Goal: Communication & Community: Answer question/provide support

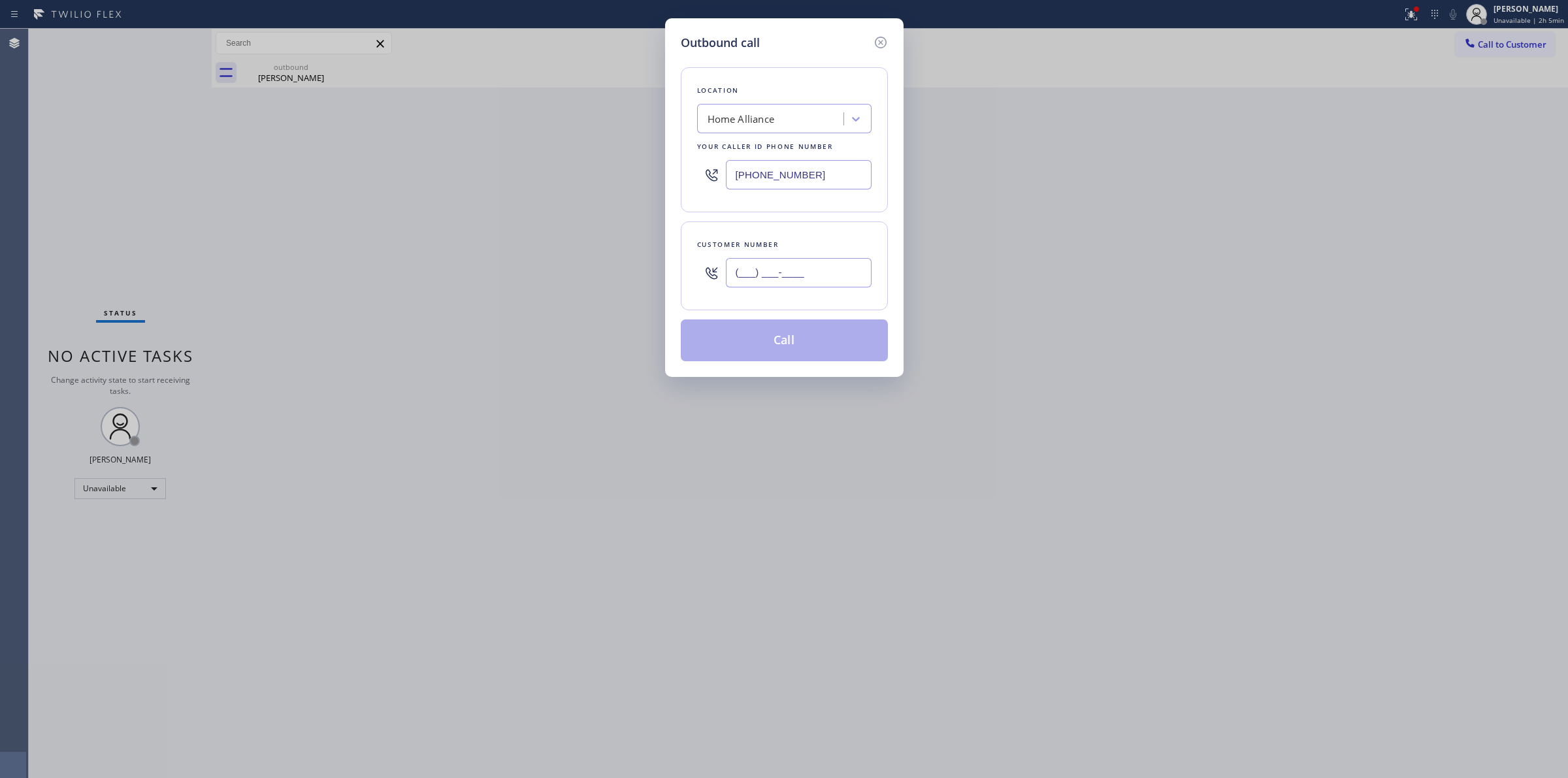
click at [799, 272] on input "(___) ___-____" at bounding box center [799, 272] width 146 height 29
paste input "503) 349-0470"
type input "[PHONE_NUMBER]"
click at [781, 113] on div "Home Alliance" at bounding box center [772, 119] width 142 height 23
paste input "Viking Repair Squad"
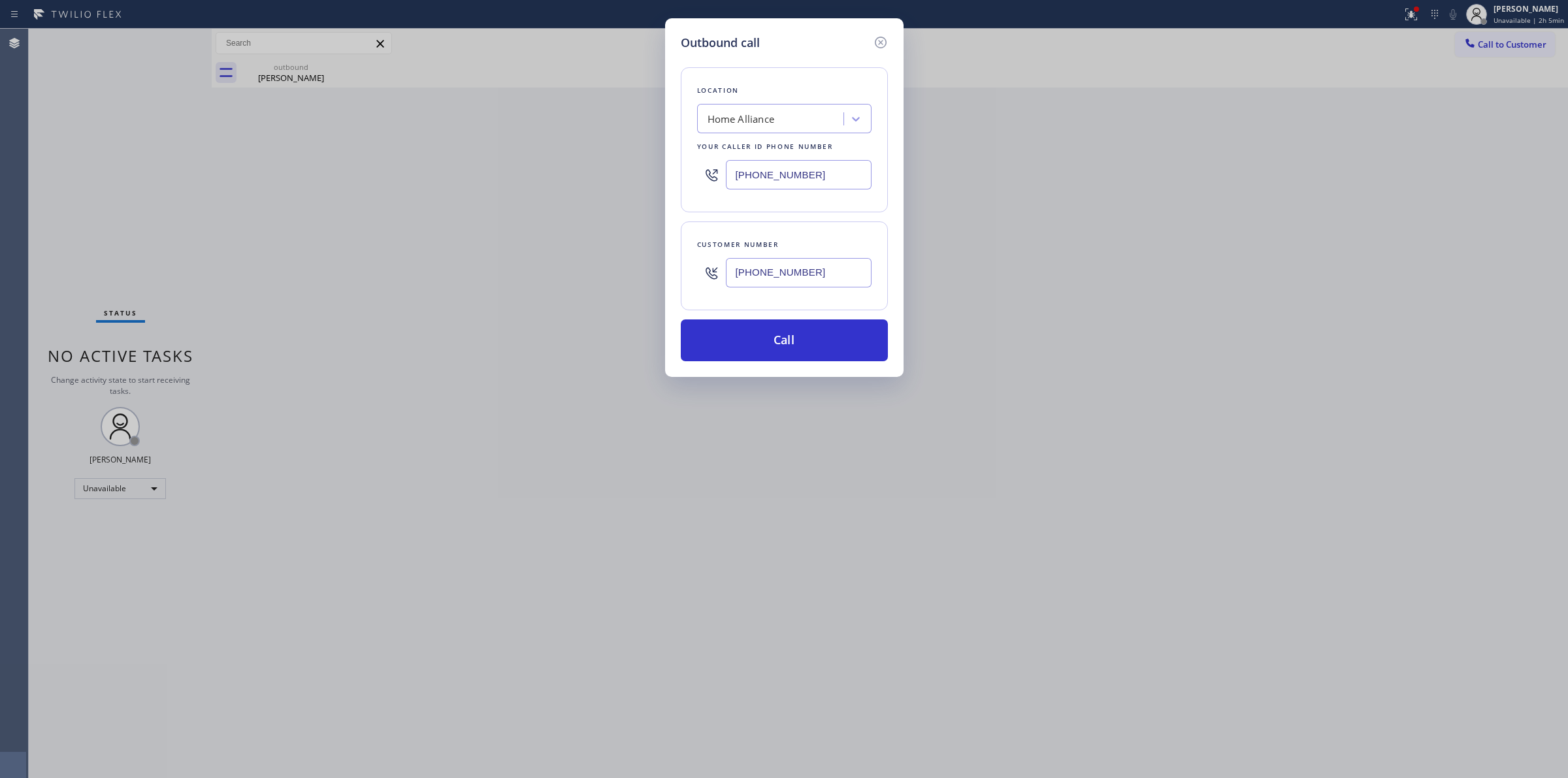
type input "Viking Repair Squad"
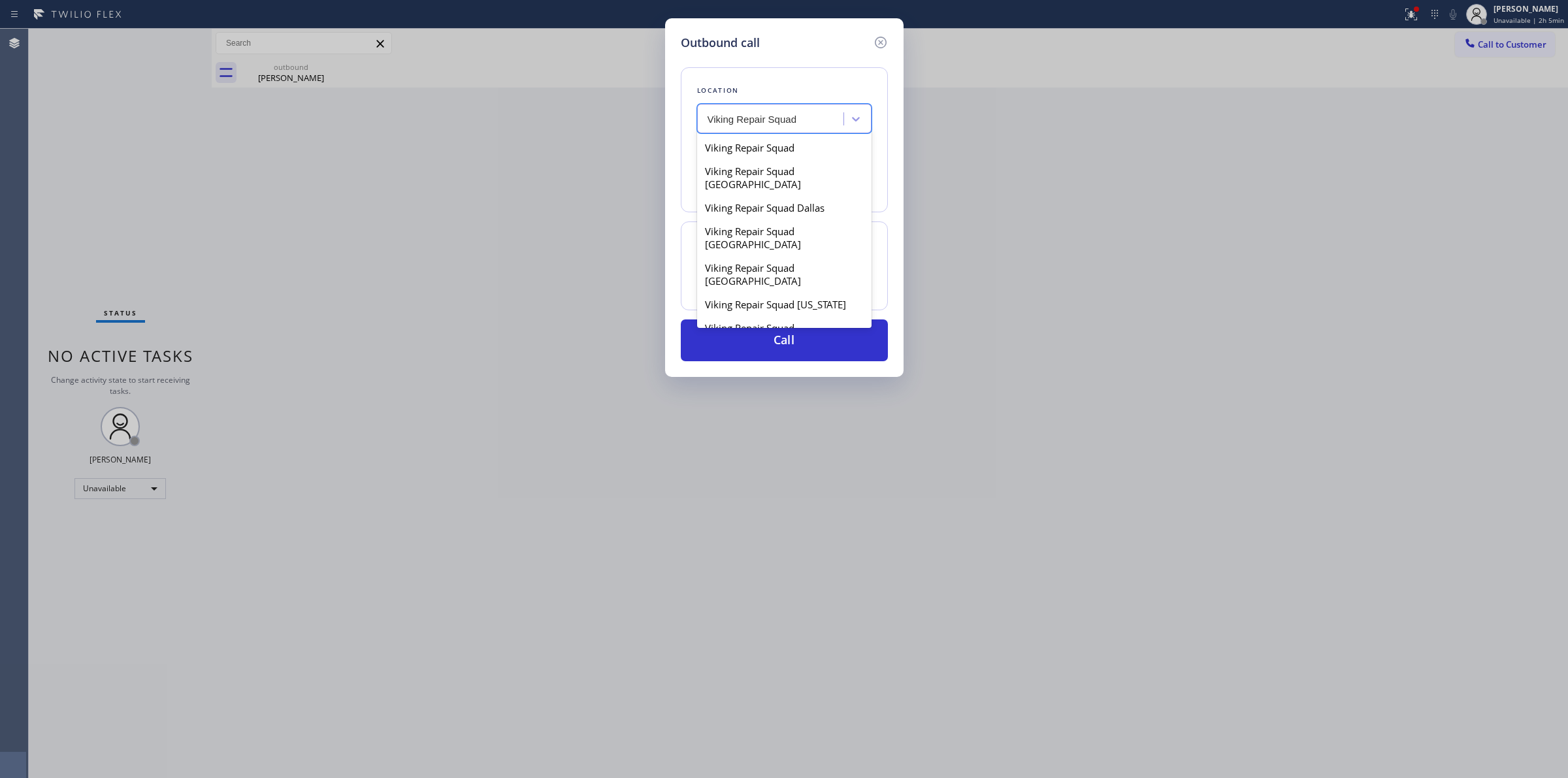
scroll to position [423, 0]
click at [794, 373] on div "Viking Repair Squad(TFN)" at bounding box center [784, 384] width 175 height 24
type input "[PHONE_NUMBER]"
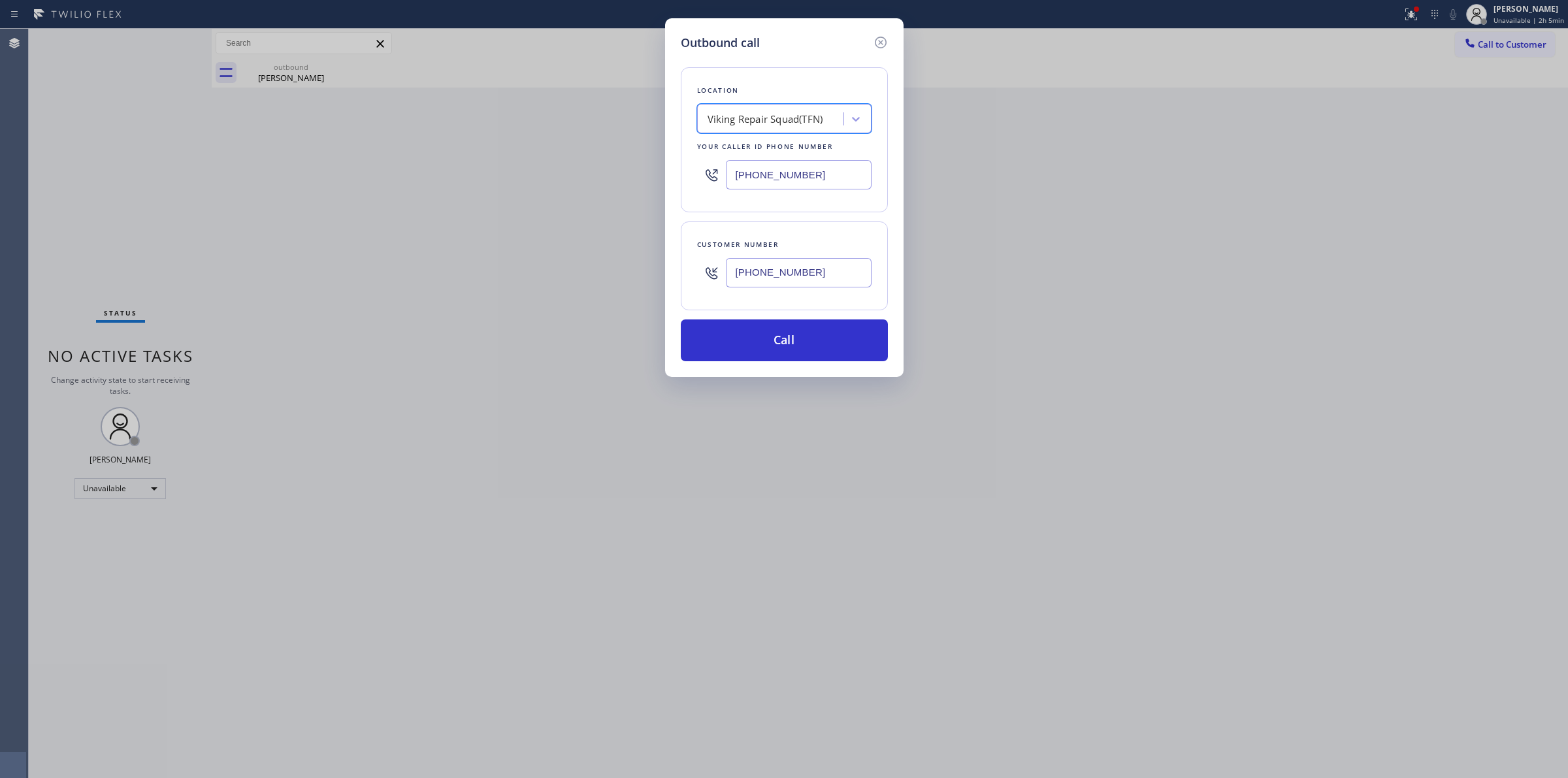
click at [811, 172] on input "[PHONE_NUMBER]" at bounding box center [799, 175] width 146 height 29
drag, startPoint x: 831, startPoint y: 337, endPoint x: 857, endPoint y: 344, distance: 26.9
click at [831, 337] on button "Call" at bounding box center [784, 340] width 207 height 42
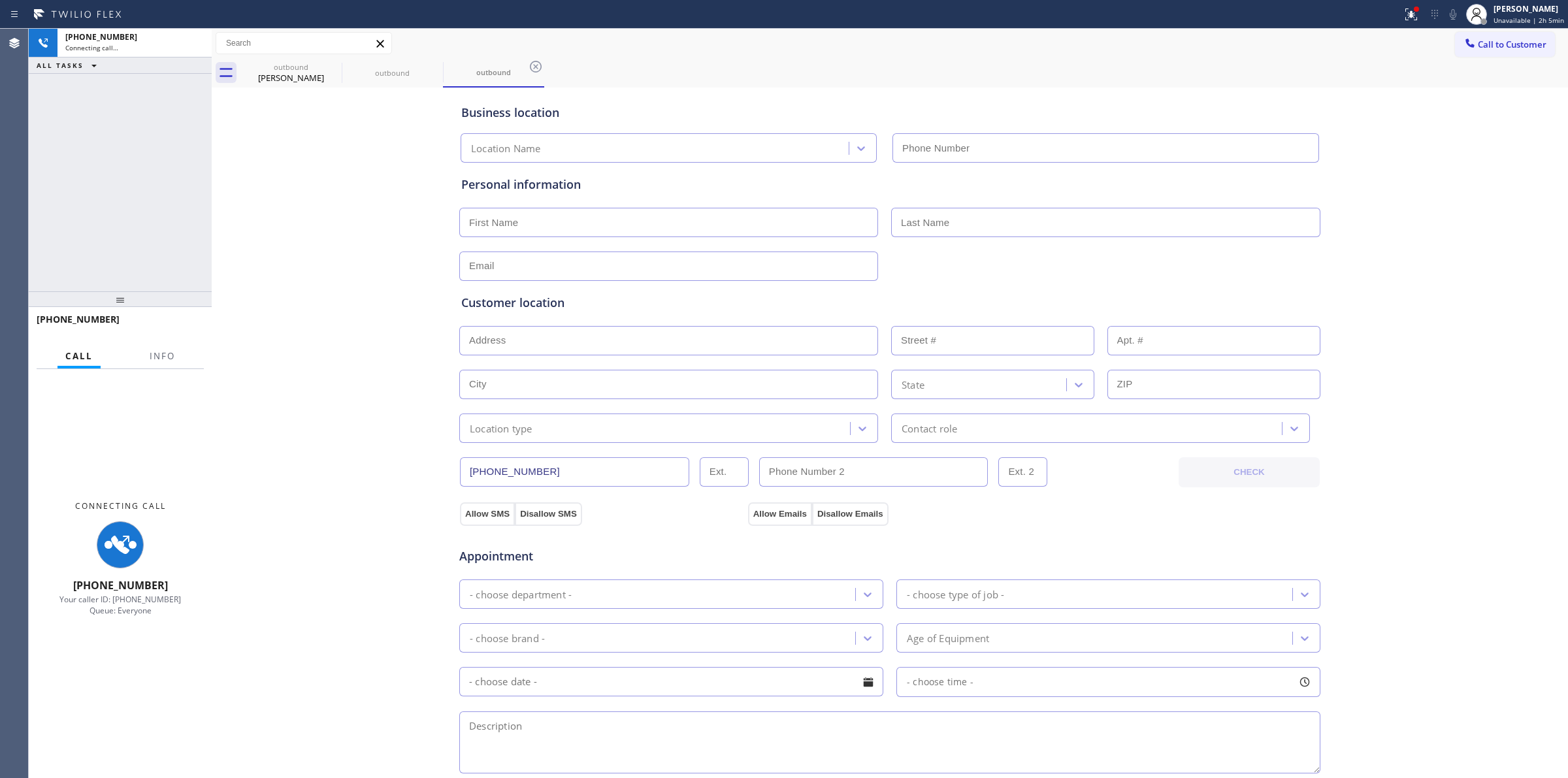
type input "[PHONE_NUMBER]"
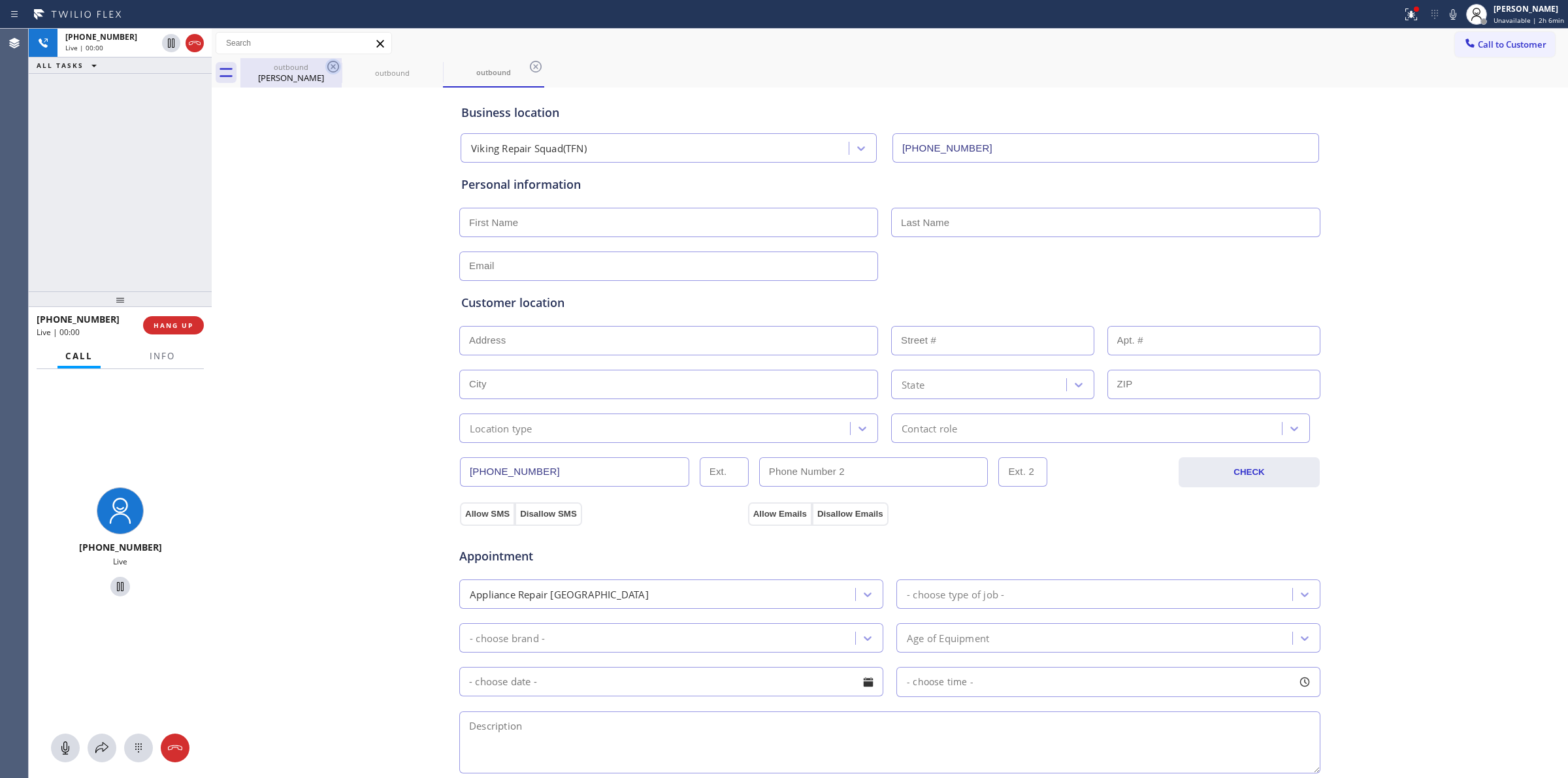
click at [333, 63] on icon at bounding box center [333, 67] width 16 height 16
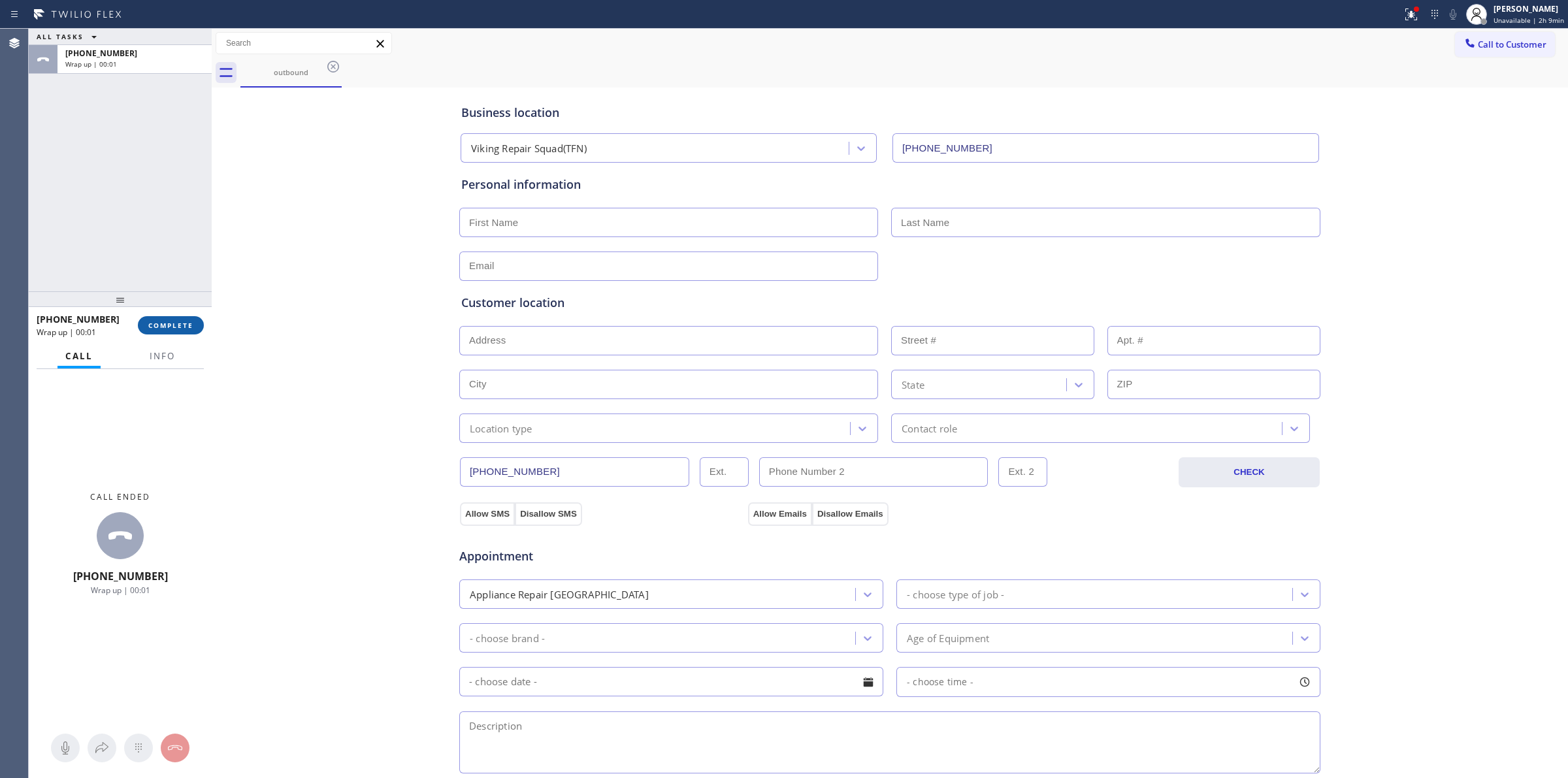
click at [171, 326] on span "COMPLETE" at bounding box center [170, 325] width 45 height 9
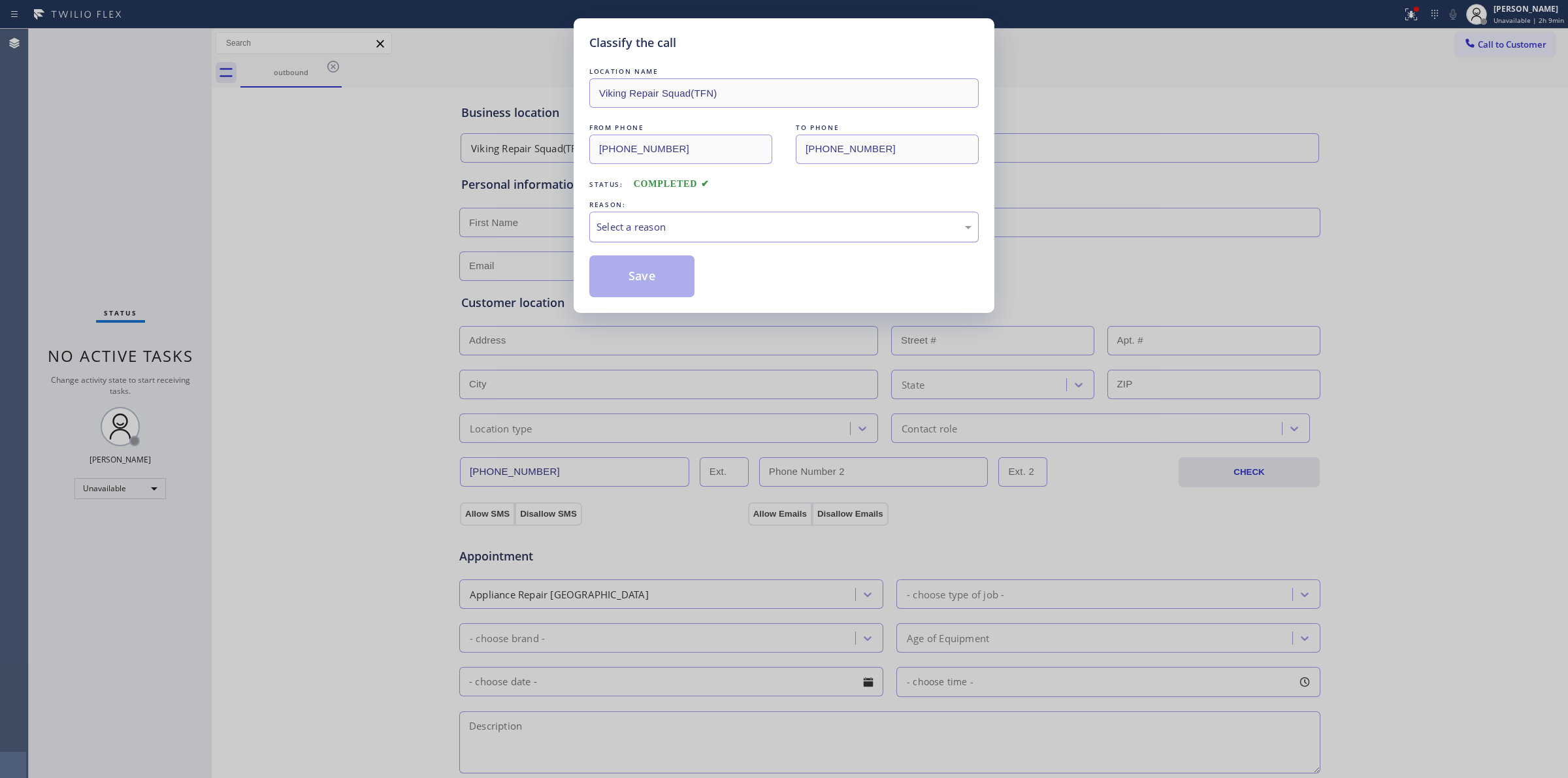
click at [777, 234] on div "Select a reason" at bounding box center [784, 227] width 375 height 15
click at [665, 279] on button "Save" at bounding box center [642, 276] width 105 height 42
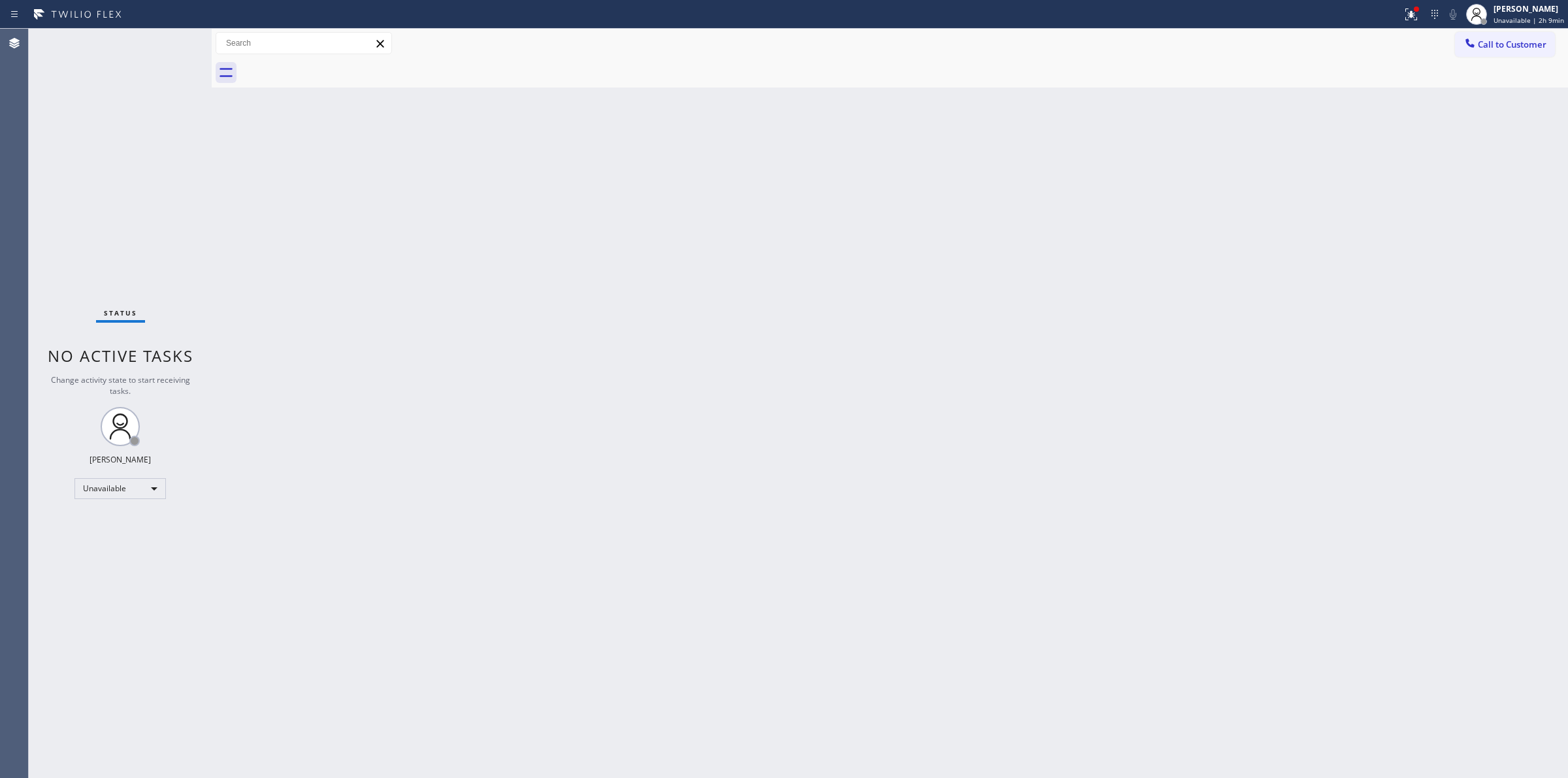
click at [973, 363] on div "Back to Dashboard Change Sender ID Customers Technicians Select a contact Outbo…" at bounding box center [890, 403] width 1356 height 750
click at [1510, 61] on div at bounding box center [904, 73] width 1328 height 29
click at [1505, 43] on span "Call to Customer" at bounding box center [1512, 44] width 68 height 12
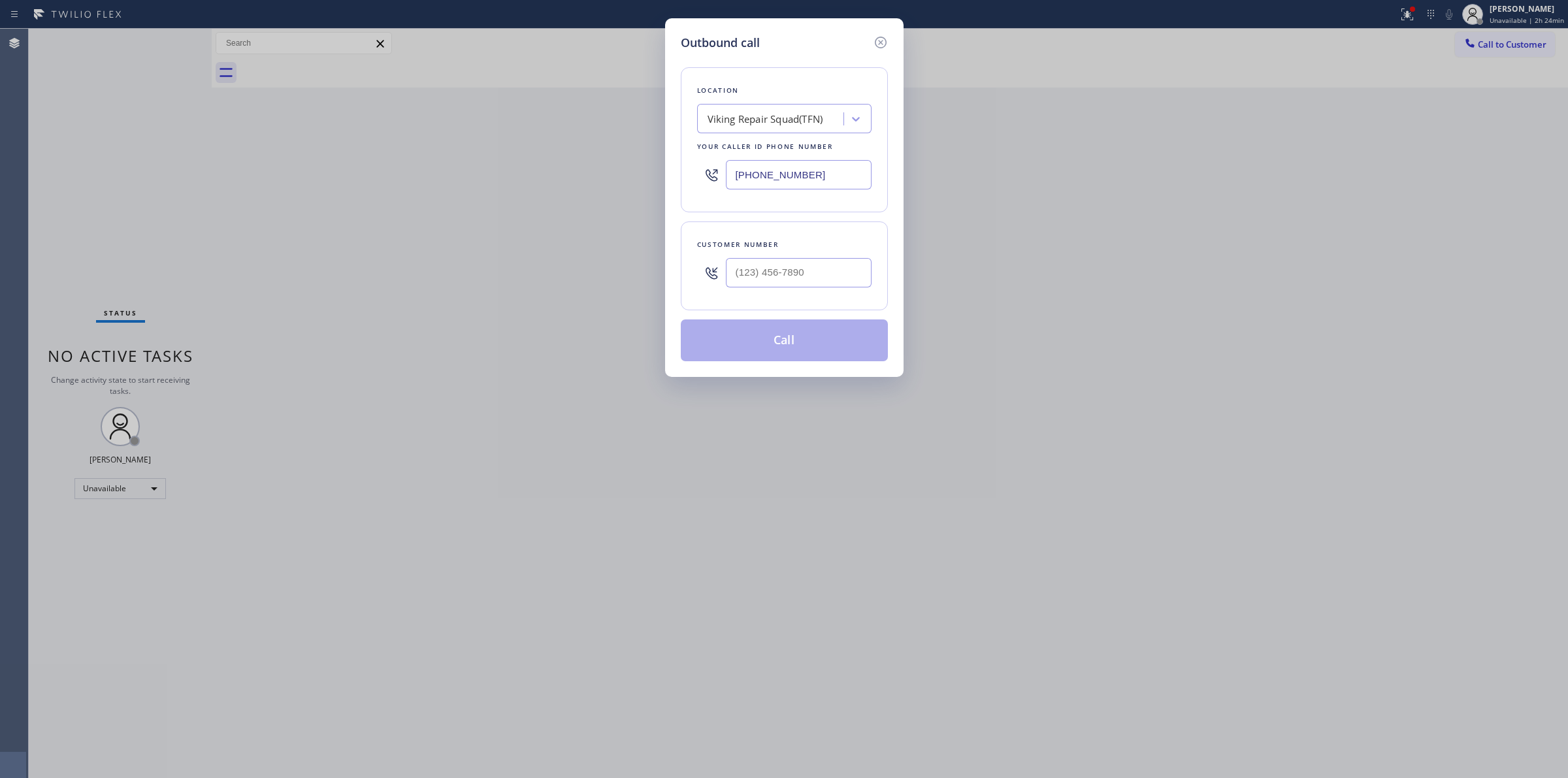
click at [758, 165] on input "[PHONE_NUMBER]" at bounding box center [799, 175] width 146 height 29
click at [773, 125] on div "Viking Repair Squad(TFN)" at bounding box center [765, 119] width 115 height 15
paste input "Viking Repair Pro Arcadia"
type input "Viking Repair Pro Arcadia"
click at [755, 144] on div "Viking Repair Pro Arcadia" at bounding box center [784, 146] width 175 height 24
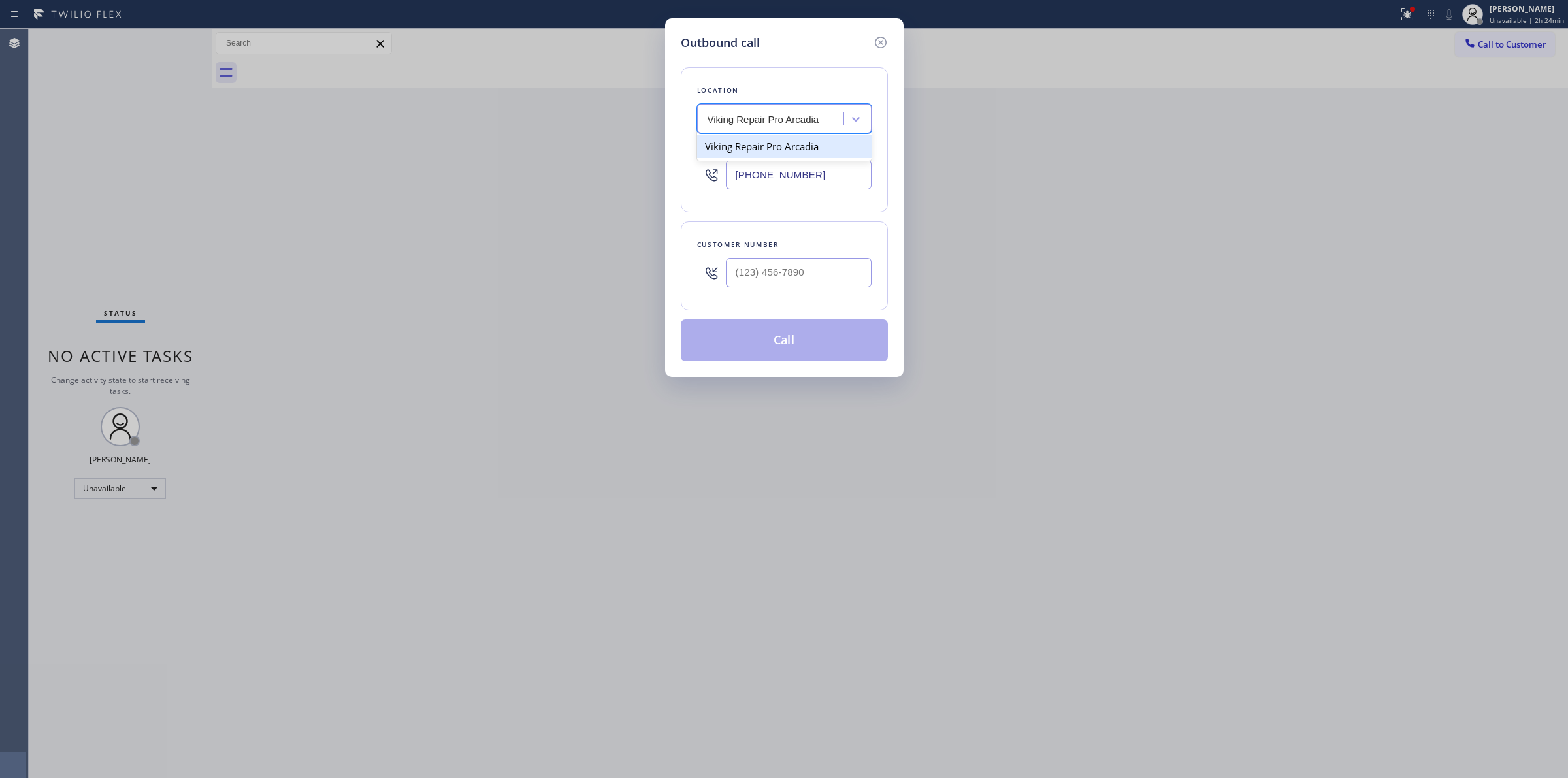
type input "[PHONE_NUMBER]"
click at [758, 185] on input "[PHONE_NUMBER]" at bounding box center [799, 175] width 146 height 29
drag, startPoint x: 874, startPoint y: 37, endPoint x: 879, endPoint y: 43, distance: 7.8
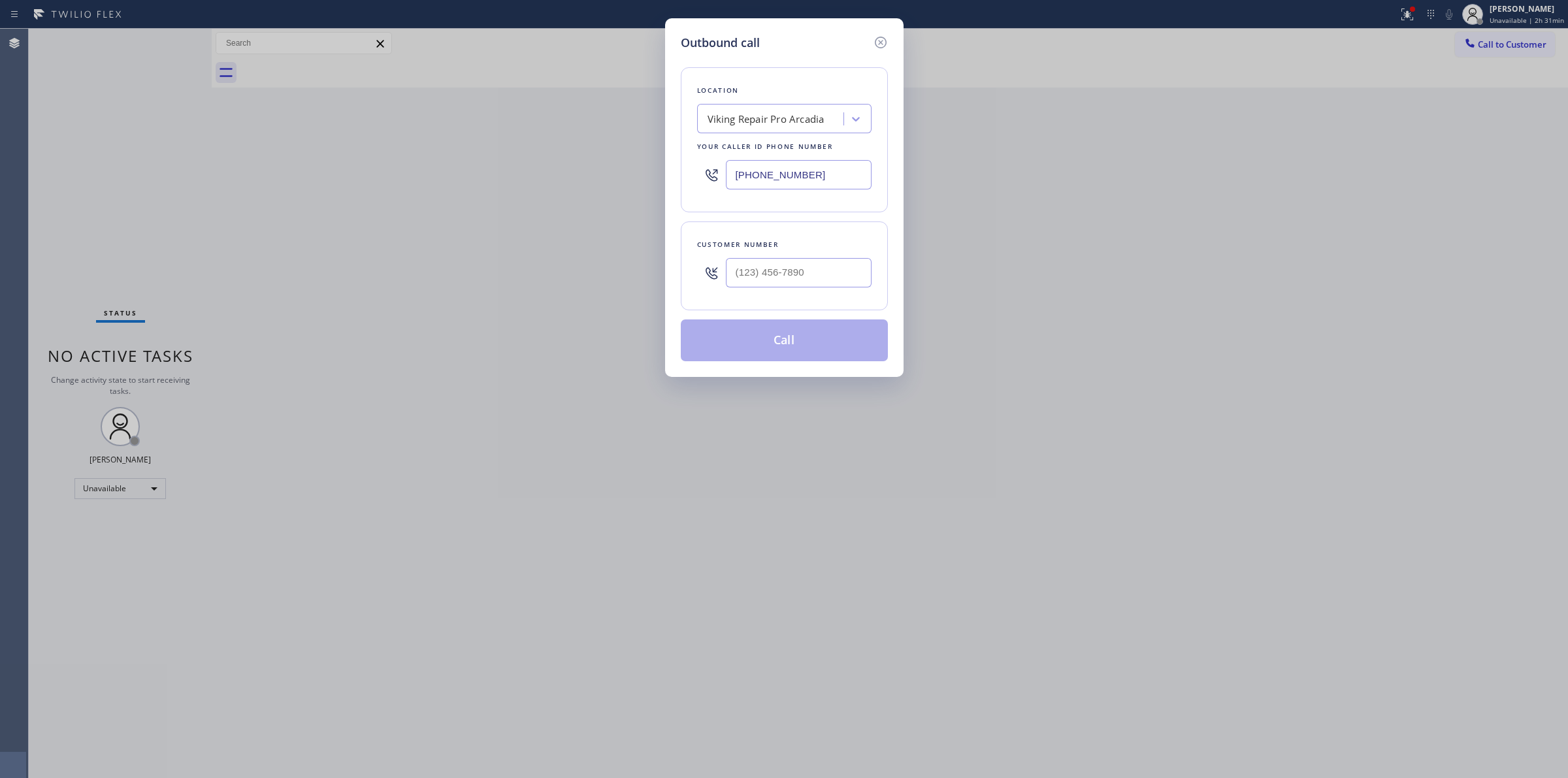
click at [877, 41] on icon at bounding box center [881, 43] width 16 height 16
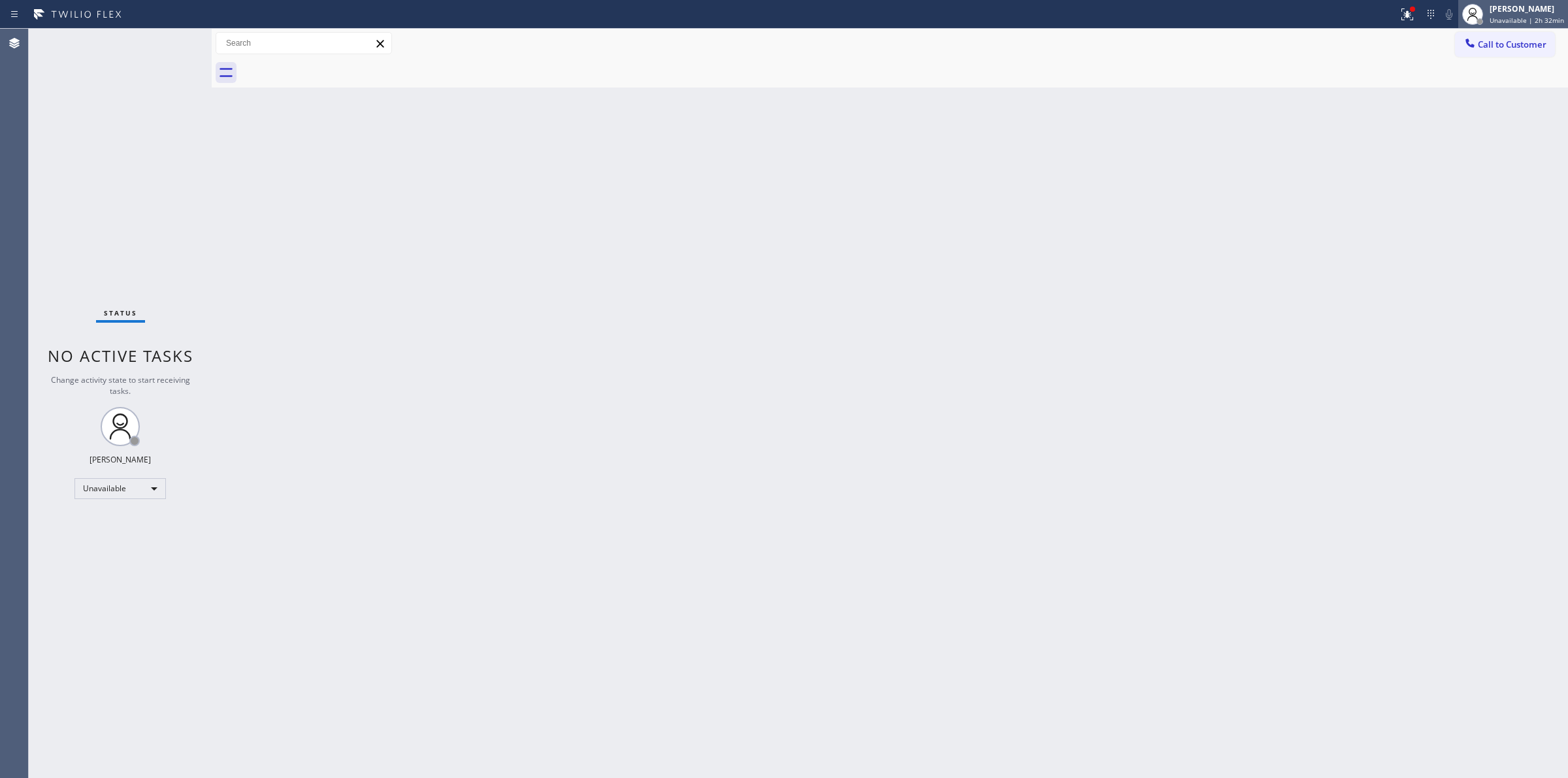
click at [1534, 16] on span "Unavailable | 2h 32min" at bounding box center [1527, 20] width 75 height 9
click at [1494, 11] on div "[PERSON_NAME]" at bounding box center [1527, 9] width 75 height 11
click at [1459, 100] on button "Break" at bounding box center [1502, 103] width 130 height 17
click at [1520, 13] on div "[PERSON_NAME]" at bounding box center [1532, 9] width 65 height 11
click at [1513, 9] on div "[PERSON_NAME]" at bounding box center [1532, 9] width 65 height 11
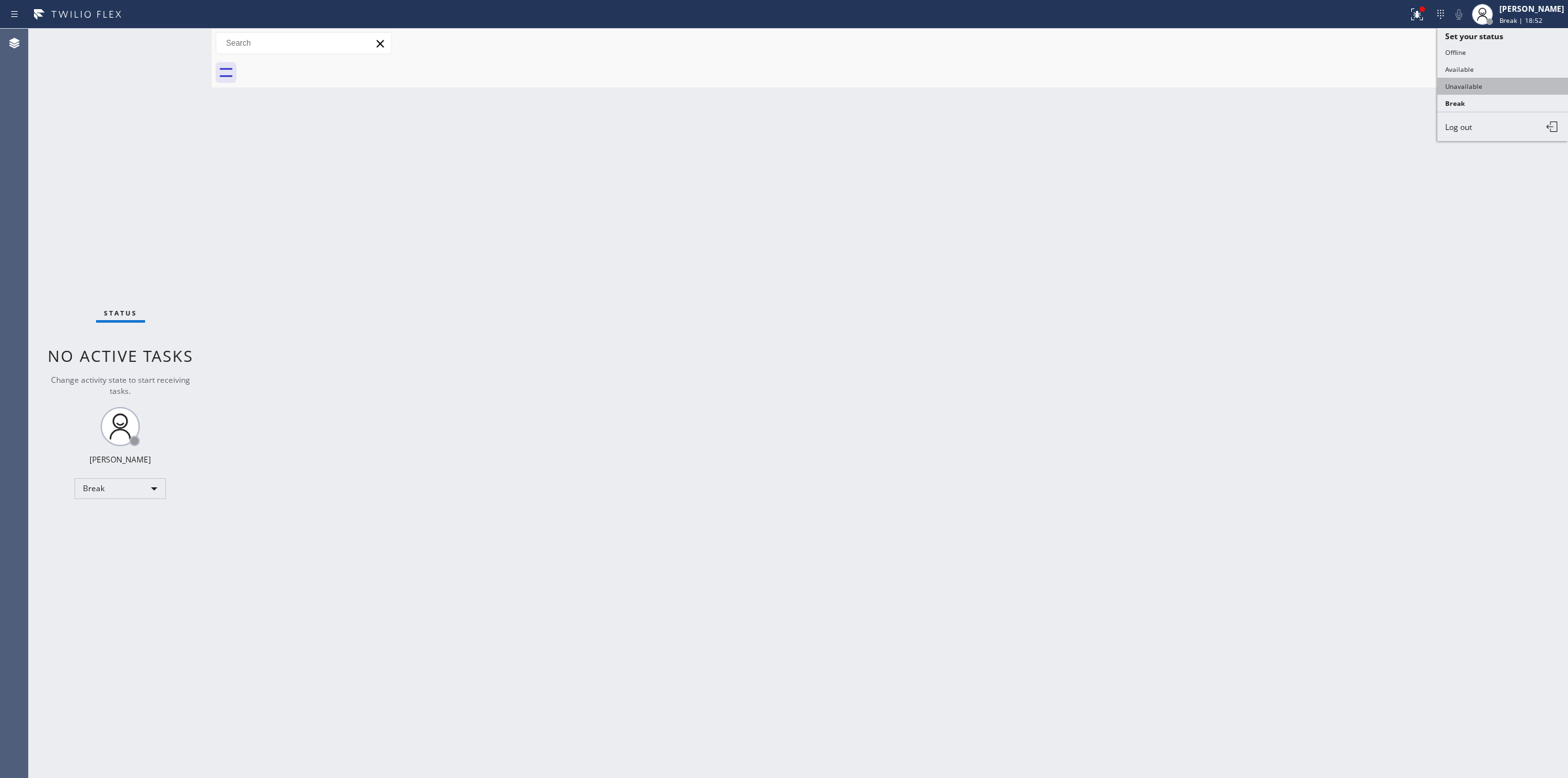
drag, startPoint x: 1478, startPoint y: 98, endPoint x: 1478, endPoint y: 83, distance: 15.0
click at [1478, 83] on ul "Set your status Offline Available Unavailable Break Log out" at bounding box center [1502, 84] width 130 height 113
click at [1478, 83] on button "Unavailable" at bounding box center [1502, 86] width 130 height 17
drag, startPoint x: 1348, startPoint y: 133, endPoint x: 1341, endPoint y: 138, distance: 8.6
click at [1344, 135] on div "Back to Dashboard Change Sender ID Customers Technicians Select a contact Outbo…" at bounding box center [890, 403] width 1356 height 750
